Goal: Download file/media

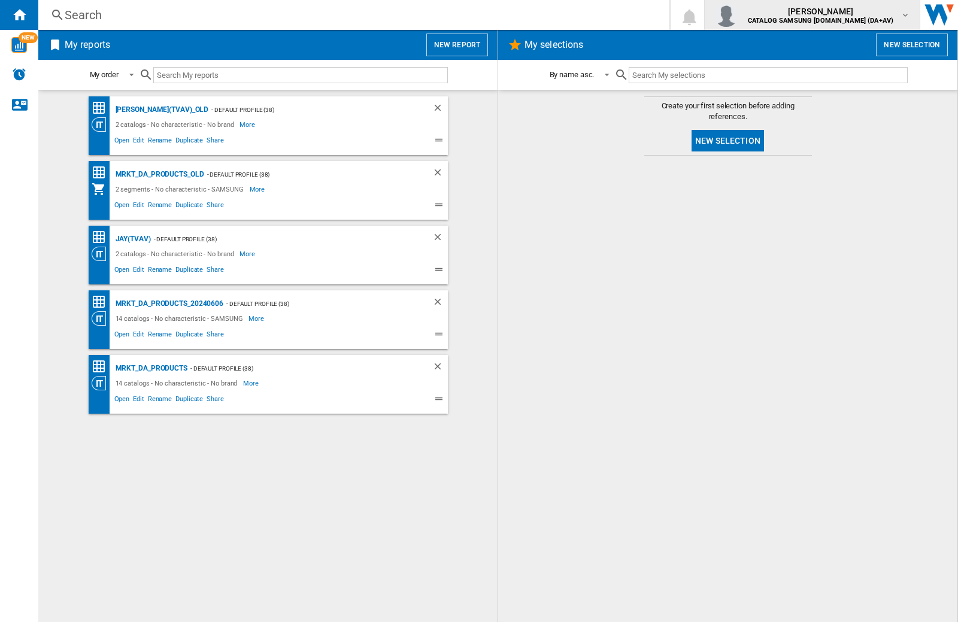
click at [739, 15] on img "button" at bounding box center [727, 15] width 24 height 24
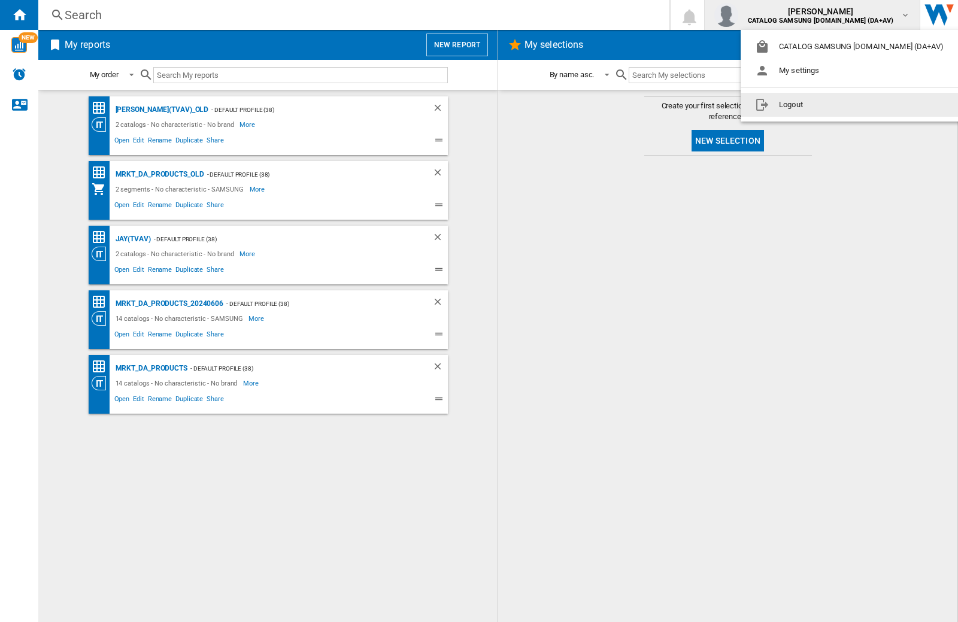
click at [833, 105] on button "Logout" at bounding box center [852, 105] width 222 height 24
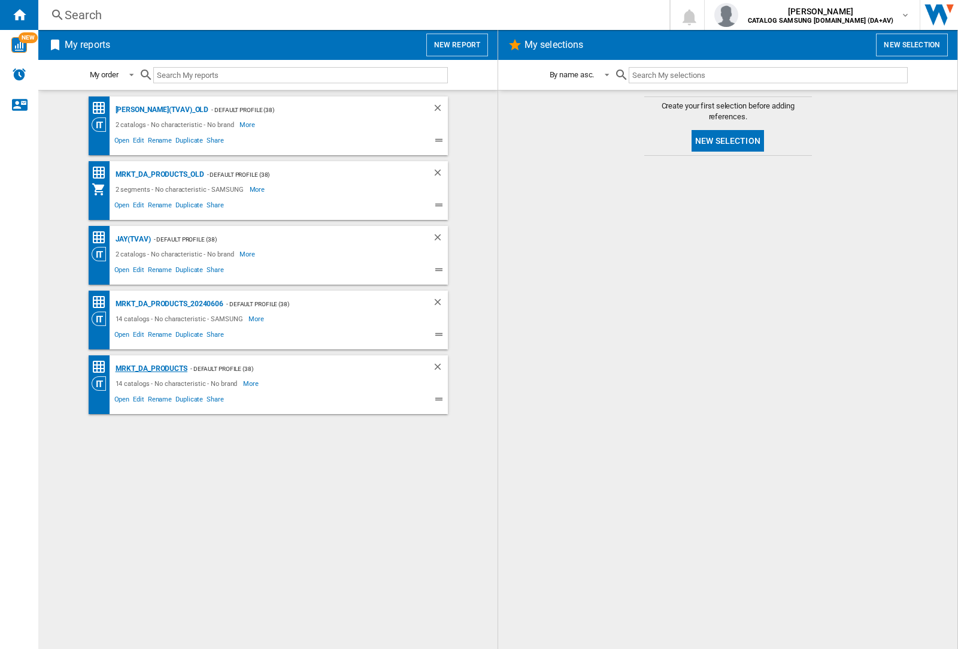
click at [151, 368] on div "MRKT_DA_PRODUCTS" at bounding box center [150, 368] width 75 height 15
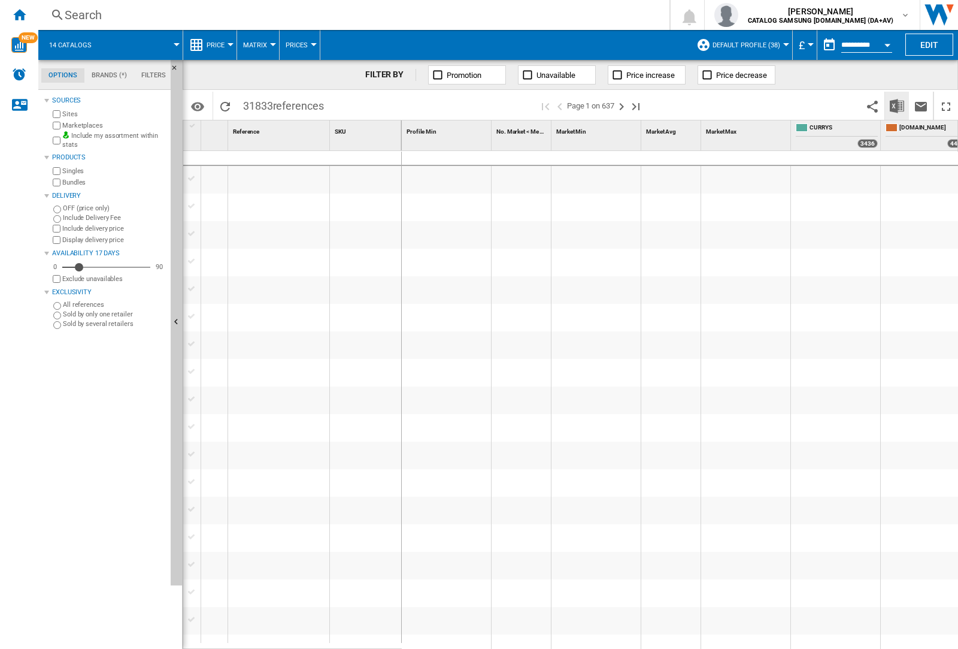
click at [897, 105] on img "Download in Excel" at bounding box center [897, 106] width 14 height 14
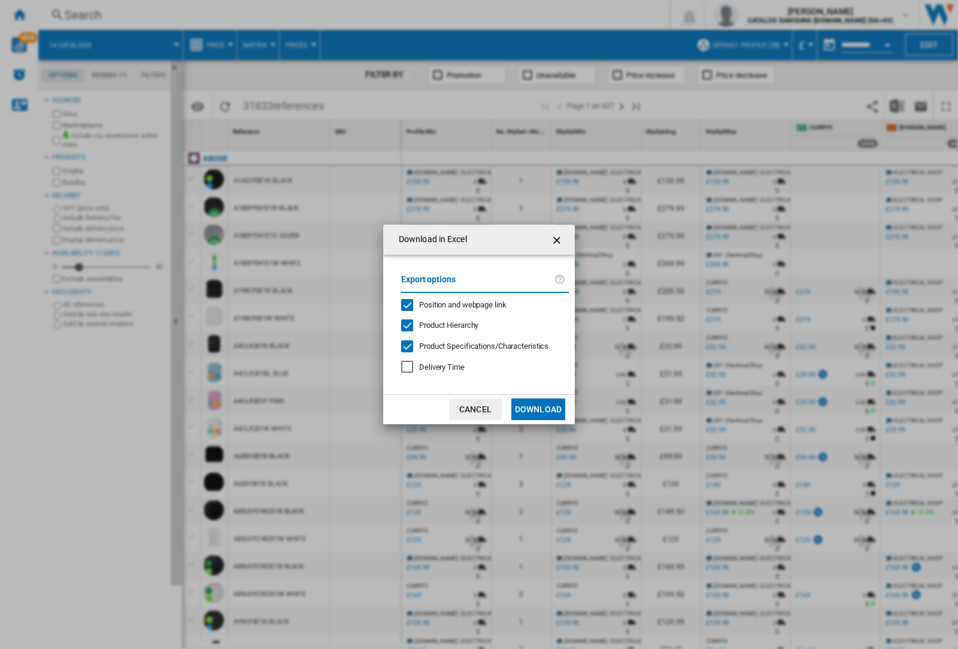
click at [455, 304] on span "Position and webpage link" at bounding box center [462, 304] width 87 height 9
click at [538, 409] on button "Download" at bounding box center [539, 409] width 54 height 22
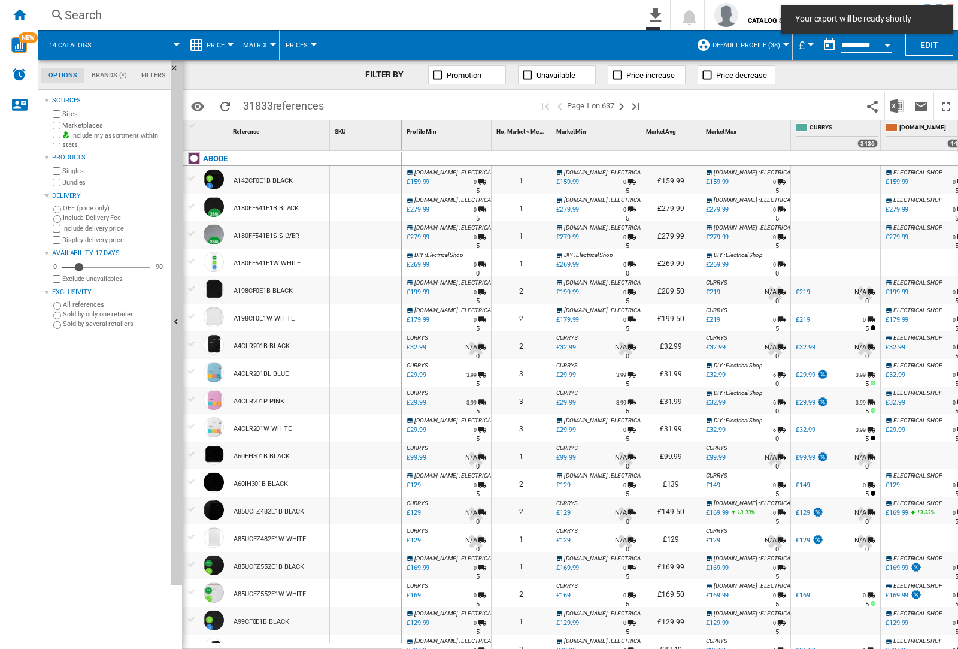
click at [373, 205] on div at bounding box center [365, 207] width 71 height 28
